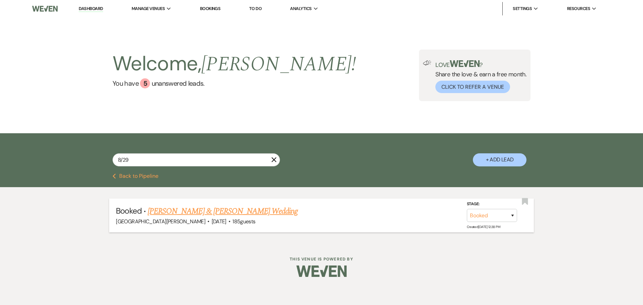
type input "8/29"
click at [235, 210] on link "[PERSON_NAME] & [PERSON_NAME] Wedding" at bounding box center [223, 211] width 150 height 12
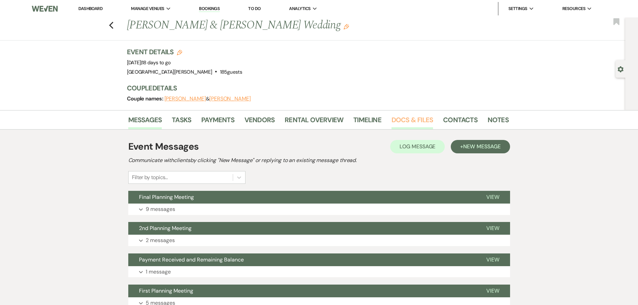
click at [415, 117] on link "Docs & Files" at bounding box center [411, 121] width 41 height 15
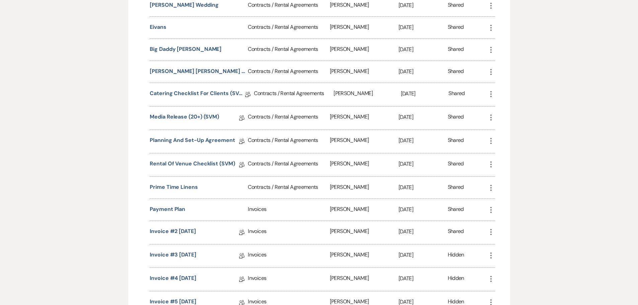
scroll to position [368, 0]
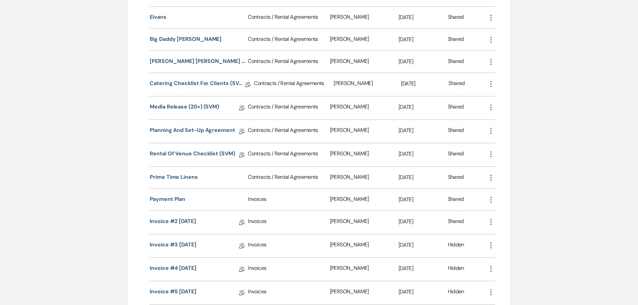
click at [489, 175] on icon "More" at bounding box center [491, 178] width 8 height 8
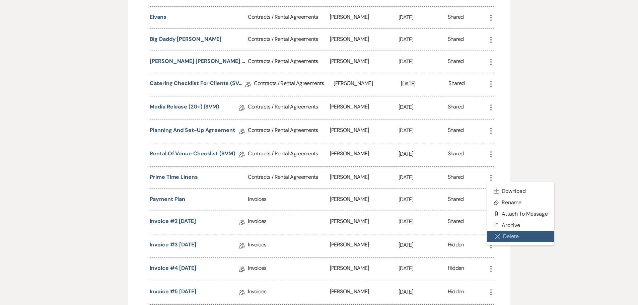
click at [506, 235] on button "Close Delete X Delete" at bounding box center [521, 236] width 68 height 11
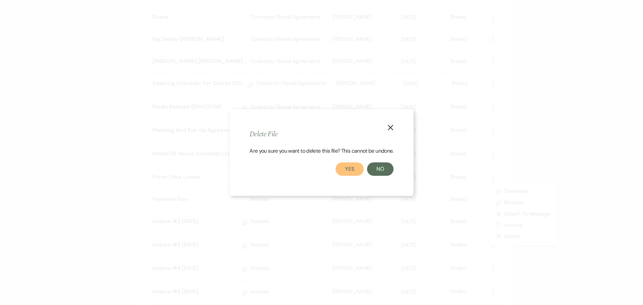
click at [354, 166] on button "Yes" at bounding box center [349, 168] width 28 height 13
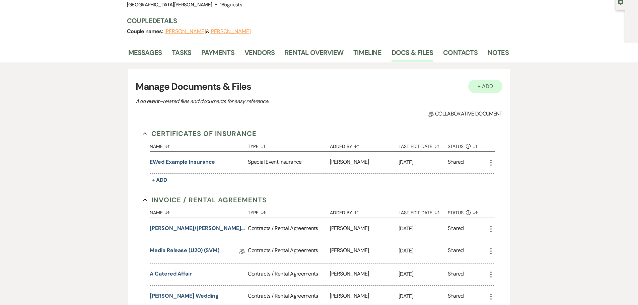
scroll to position [67, 0]
click at [492, 85] on button "+ Add" at bounding box center [485, 86] width 34 height 13
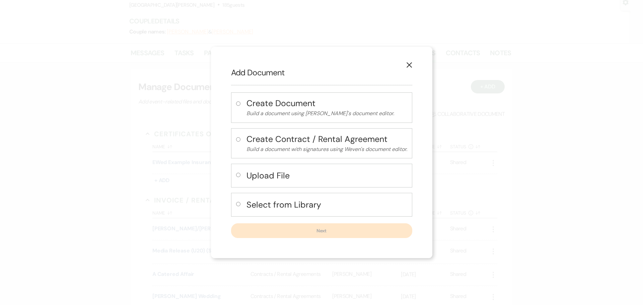
click at [238, 175] on input "radio" at bounding box center [238, 175] width 4 height 4
radio input "true"
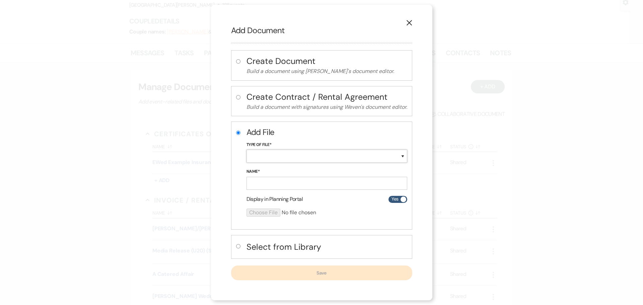
click at [259, 155] on select "Special Event Insurance Vendor Certificate of Insurance Contracts / Rental Agre…" at bounding box center [326, 156] width 161 height 13
select select "10"
click at [246, 150] on select "Special Event Insurance Vendor Certificate of Insurance Contracts / Rental Agre…" at bounding box center [326, 156] width 161 height 13
click at [267, 186] on input "Name*" at bounding box center [326, 183] width 161 height 13
type input "PrimeTime Linens"
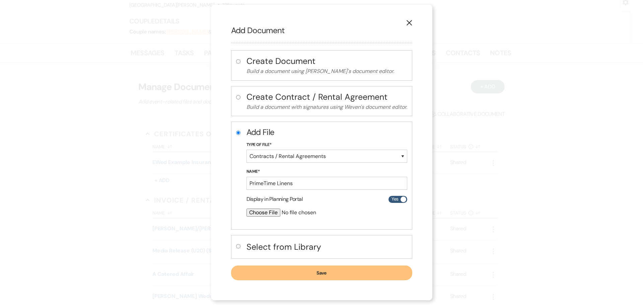
click at [275, 211] on input "file" at bounding box center [308, 213] width 125 height 8
type input "C:\fakepath\Contract 190559.pdf"
click at [347, 270] on button "Save" at bounding box center [321, 273] width 181 height 15
